Goal: Information Seeking & Learning: Check status

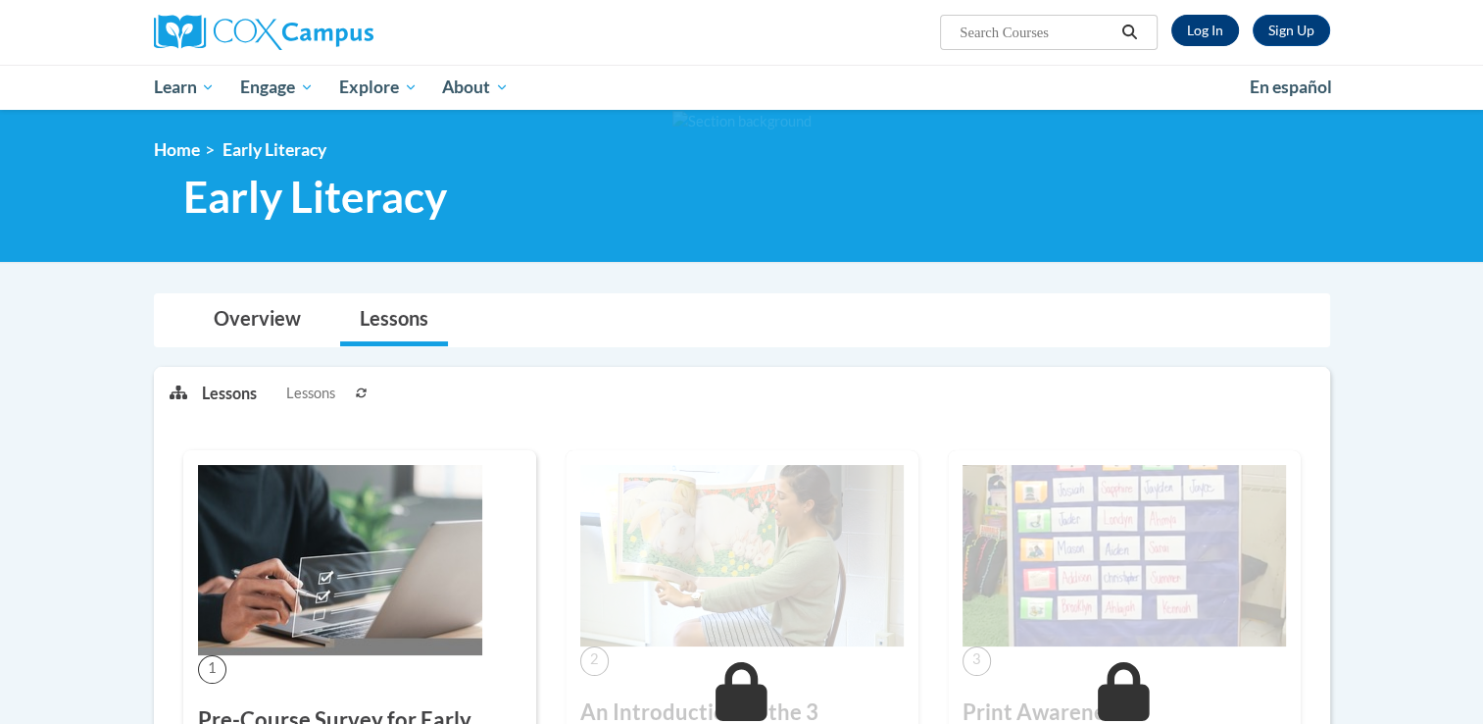
click at [1201, 31] on link "Log In" at bounding box center [1206, 30] width 68 height 31
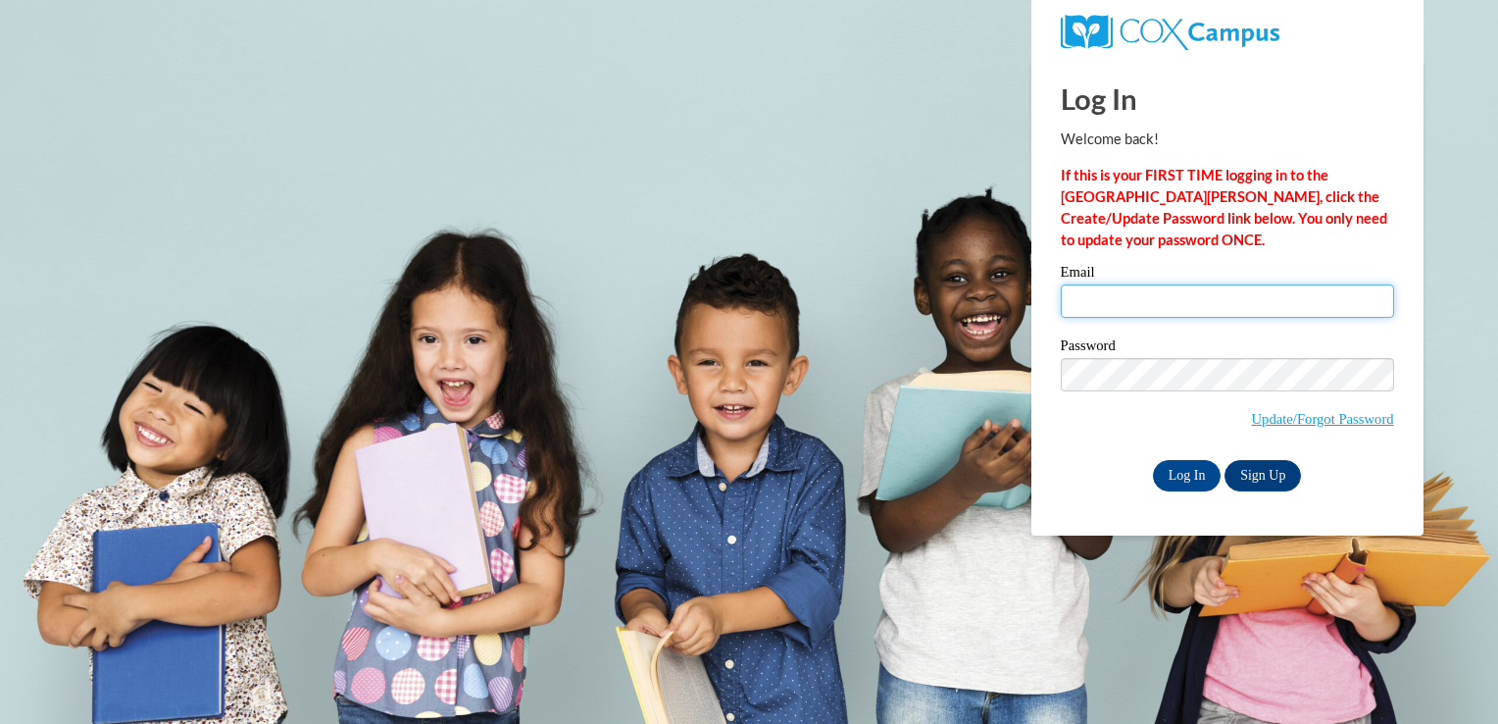
click at [1127, 291] on input "Email" at bounding box center [1227, 300] width 333 height 33
type input "ciali64@aol.com"
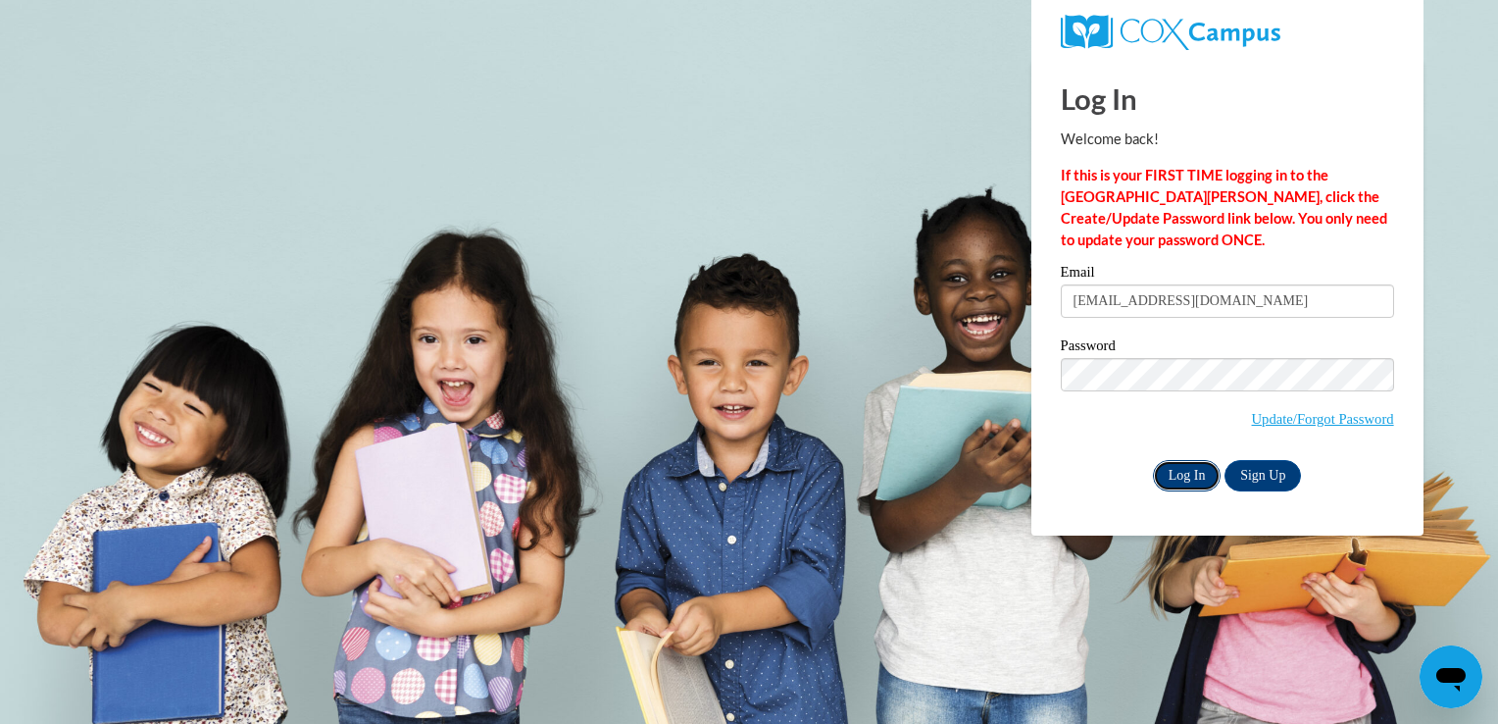
click at [1185, 479] on input "Log In" at bounding box center [1187, 475] width 69 height 31
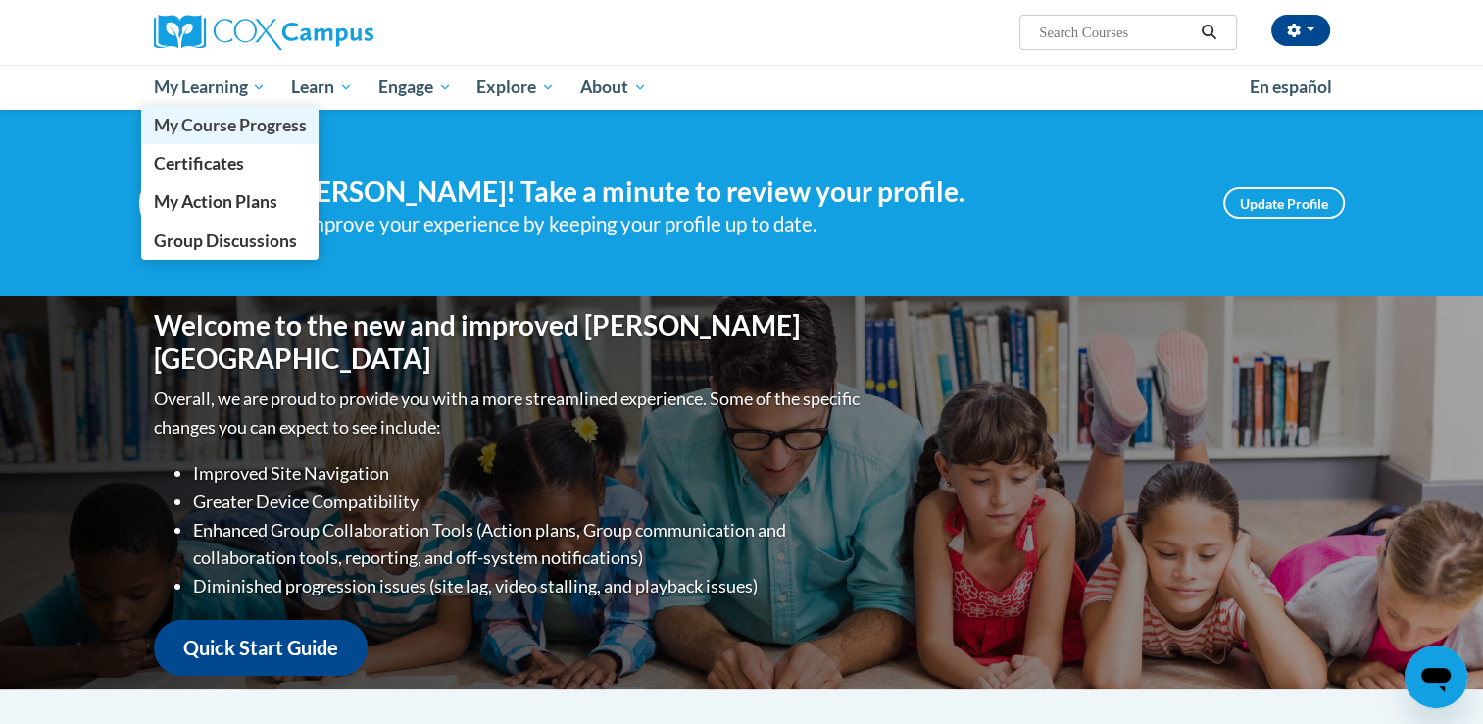
click at [204, 108] on link "My Course Progress" at bounding box center [230, 125] width 178 height 38
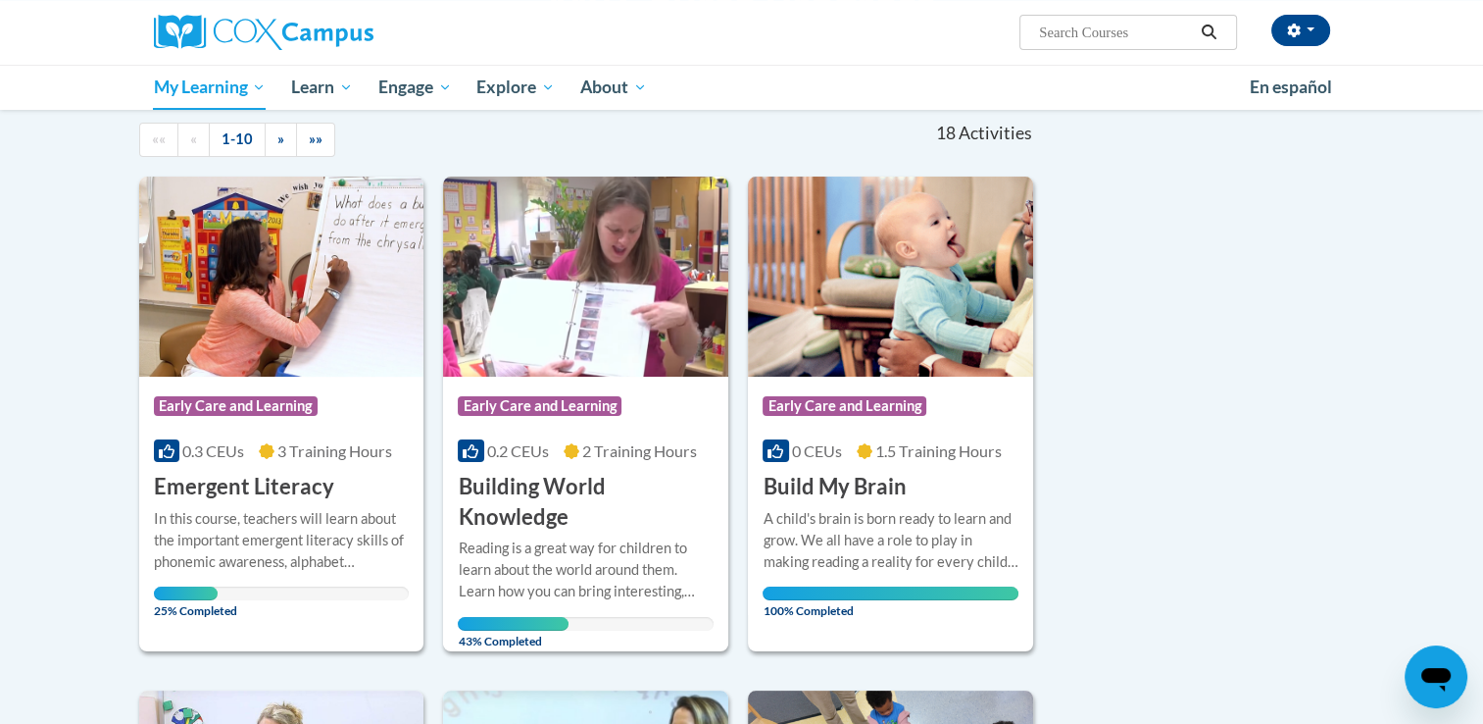
scroll to position [200, 0]
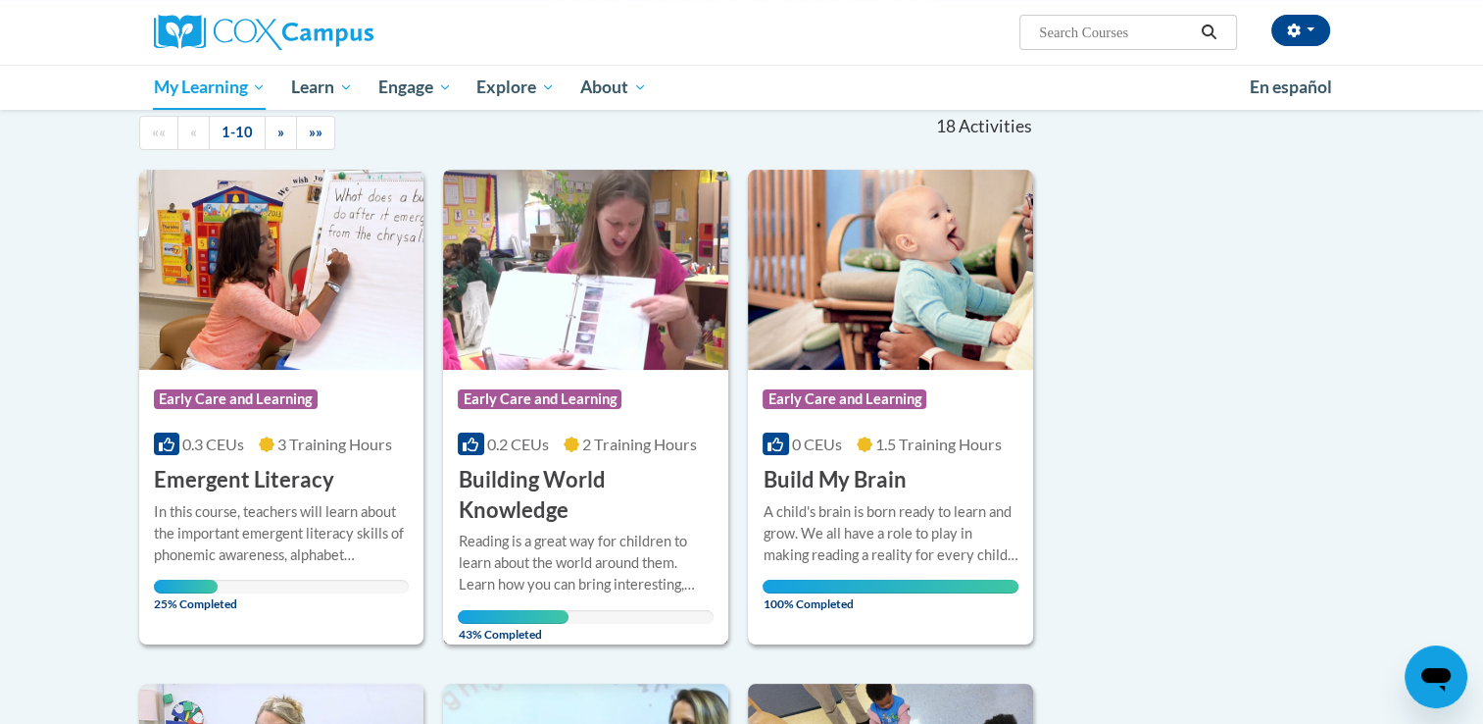
click at [602, 343] on img at bounding box center [585, 270] width 285 height 200
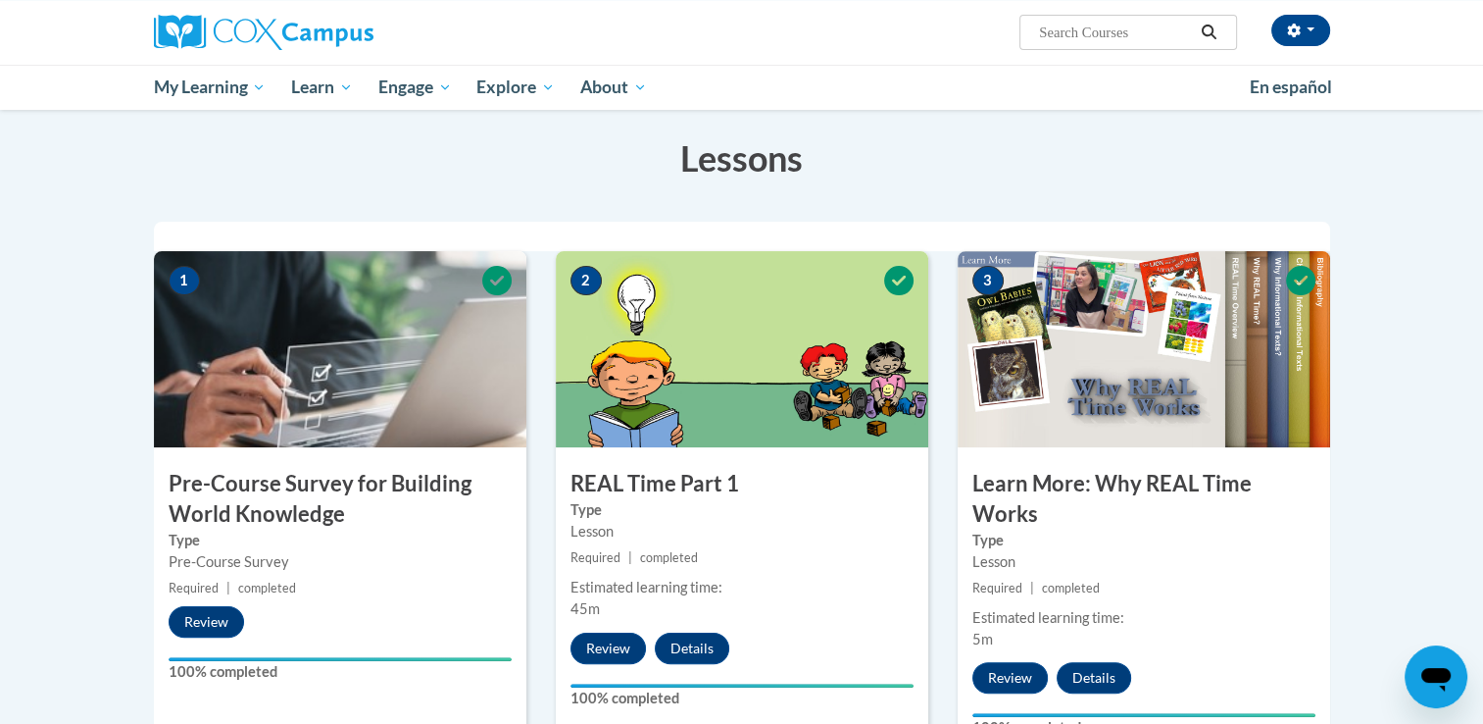
scroll to position [298, 0]
